Goal: Transaction & Acquisition: Purchase product/service

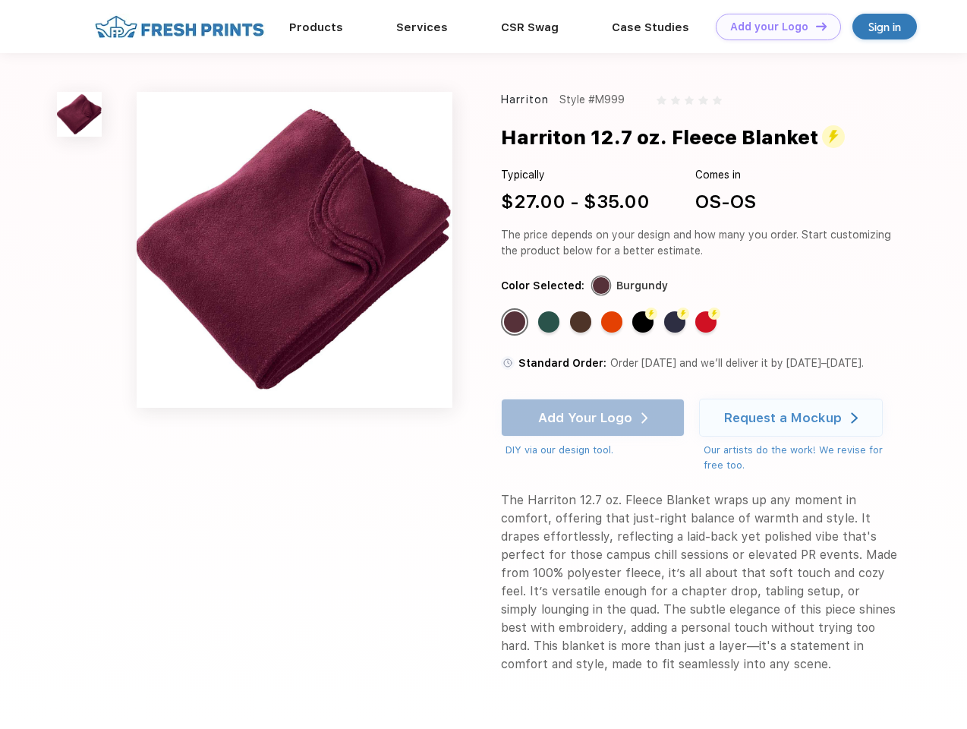
click at [773, 27] on link "Add your Logo Design Tool" at bounding box center [778, 27] width 125 height 27
click at [0, 0] on div "Design Tool" at bounding box center [0, 0] width 0 height 0
click at [814, 26] on link "Add your Logo Design Tool" at bounding box center [778, 27] width 125 height 27
click at [80, 114] on img at bounding box center [79, 114] width 45 height 45
click at [516, 322] on div "Standard Color" at bounding box center [514, 321] width 21 height 21
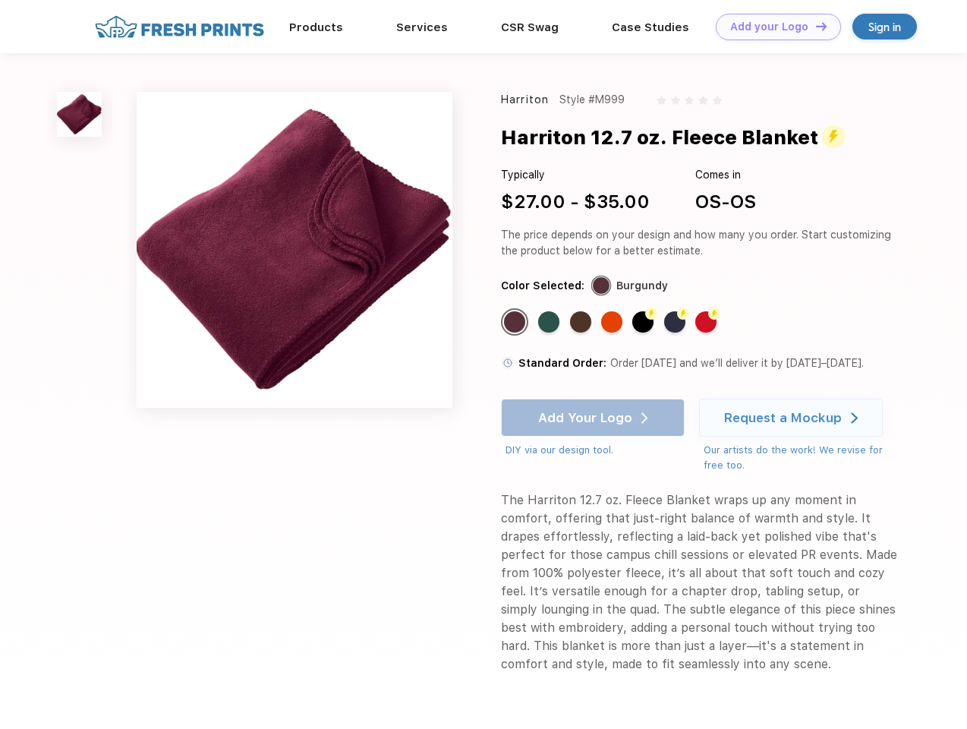
click at [550, 322] on div "Standard Color" at bounding box center [548, 321] width 21 height 21
click at [582, 322] on div "Standard Color" at bounding box center [580, 321] width 21 height 21
click at [613, 322] on div "Standard Color" at bounding box center [611, 321] width 21 height 21
click at [644, 322] on div "Flash Color" at bounding box center [642, 321] width 21 height 21
click at [676, 322] on div "Flash Color" at bounding box center [674, 321] width 21 height 21
